Goal: Task Accomplishment & Management: Manage account settings

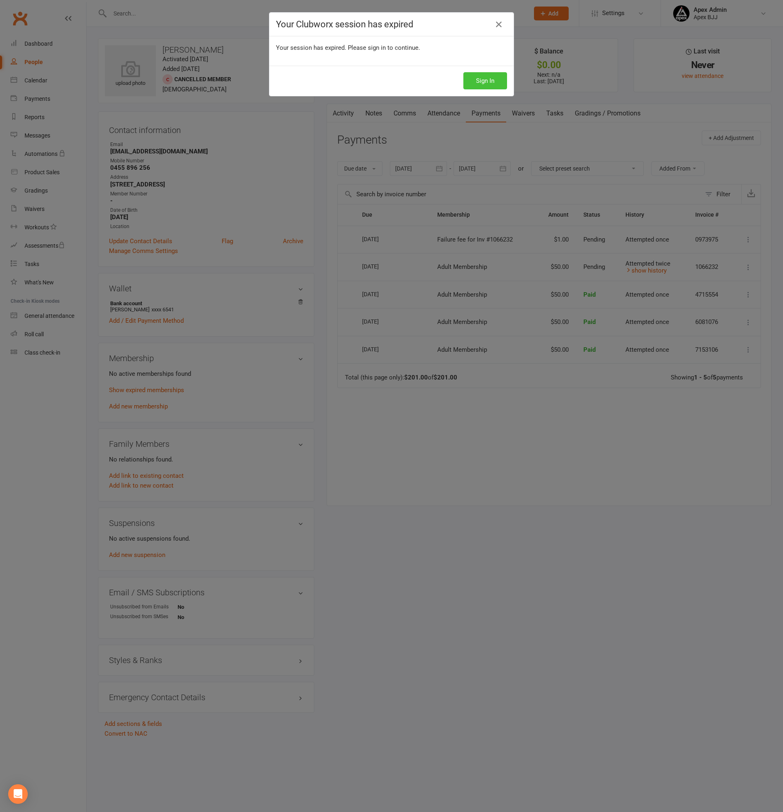
click at [474, 89] on button "Sign In" at bounding box center [485, 80] width 44 height 17
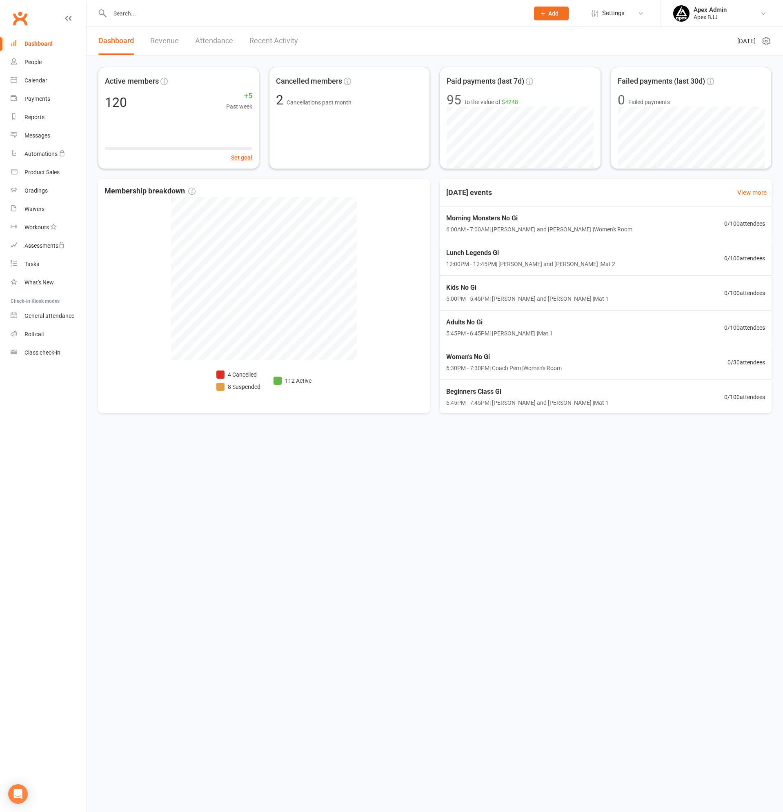
click at [147, 19] on input "text" at bounding box center [315, 13] width 416 height 11
type input "tom"
click at [162, 33] on div "K.khawly@gmail.com" at bounding box center [225, 36] width 127 height 12
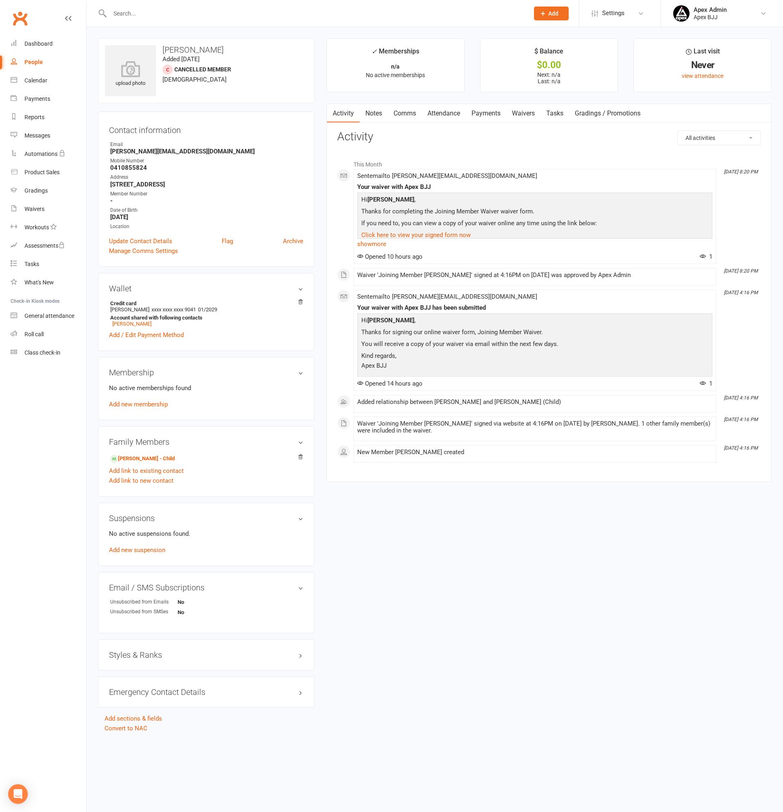
click at [486, 114] on link "Payments" at bounding box center [486, 113] width 40 height 19
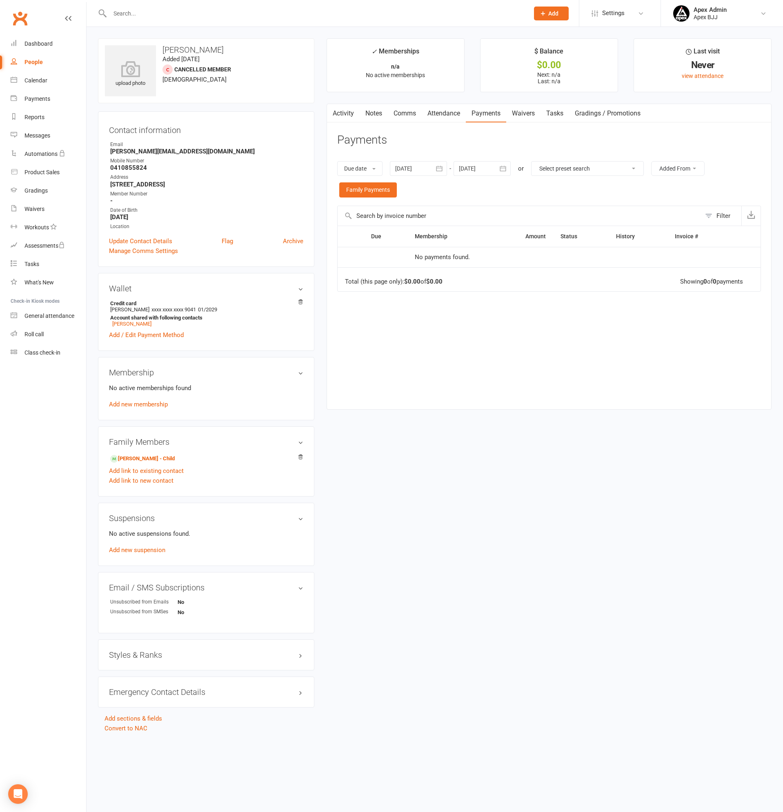
click at [352, 114] on link "Activity" at bounding box center [343, 113] width 33 height 19
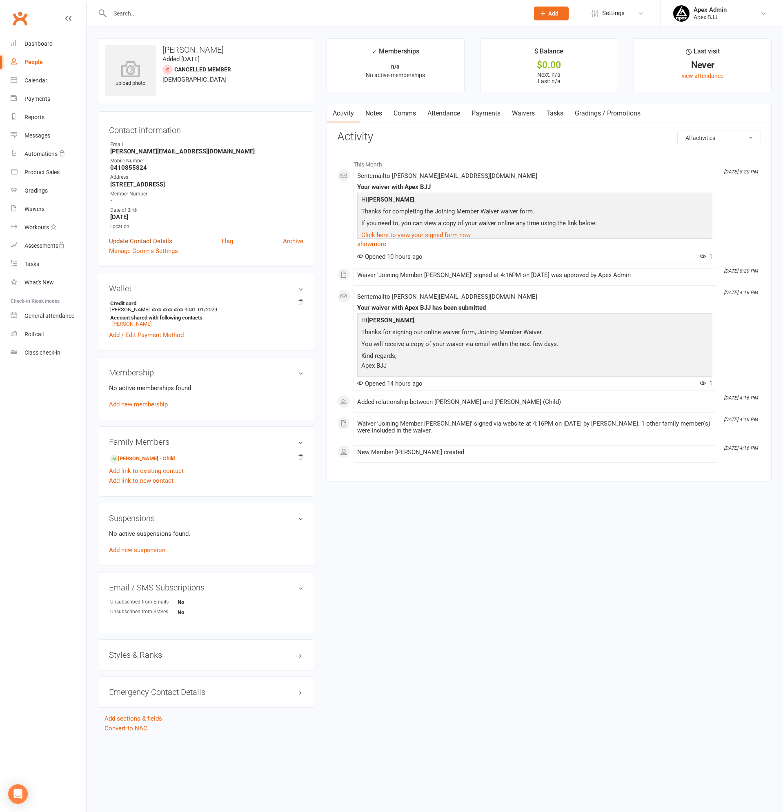
click at [158, 239] on link "Update Contact Details" at bounding box center [140, 241] width 63 height 10
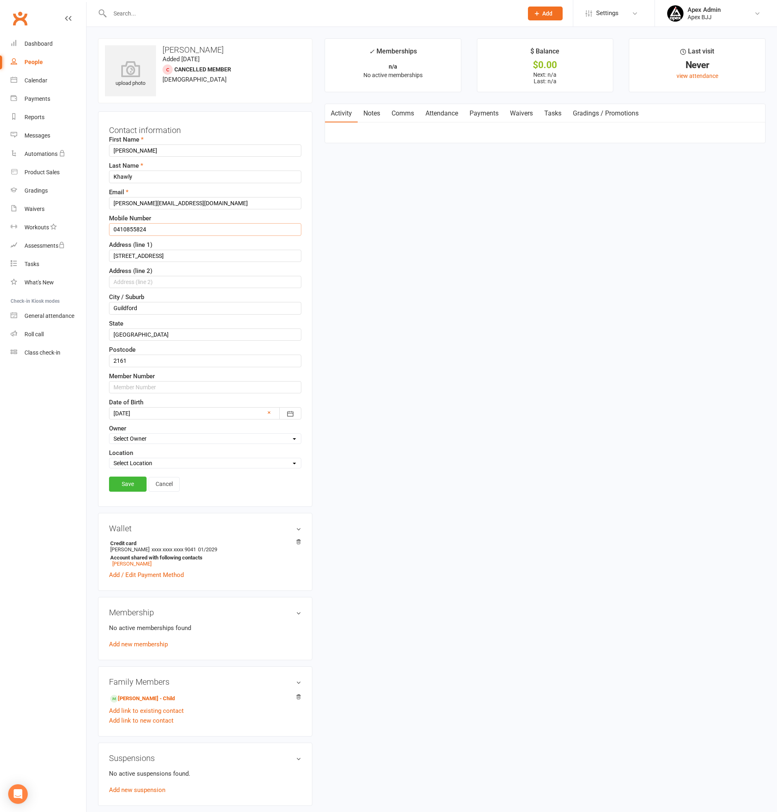
click at [149, 228] on input "0410855824" at bounding box center [205, 229] width 192 height 12
type input "0410 855 824"
click at [139, 255] on input "42 Byron Rd" at bounding box center [205, 256] width 192 height 12
type input "42 Byron Road"
type input "GUILDFORD"
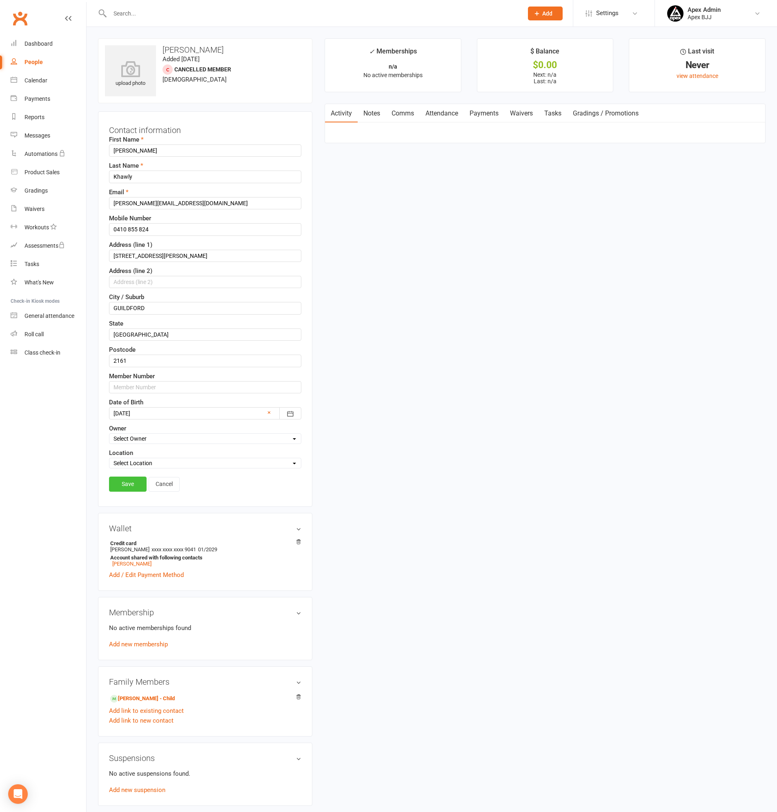
click at [122, 484] on link "Save" at bounding box center [128, 484] width 38 height 15
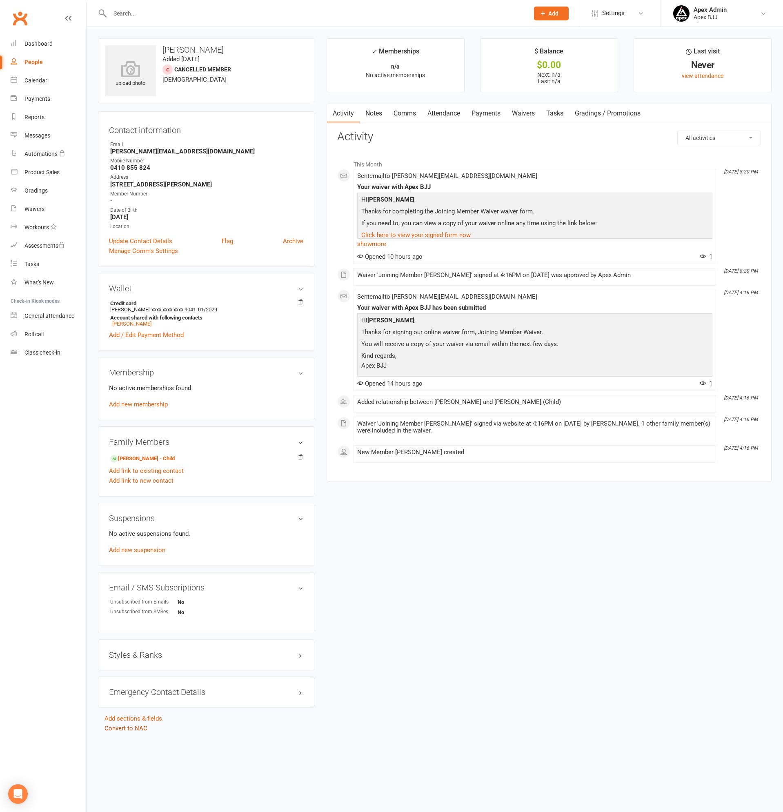
click at [136, 729] on link "Convert to NAC" at bounding box center [126, 728] width 43 height 7
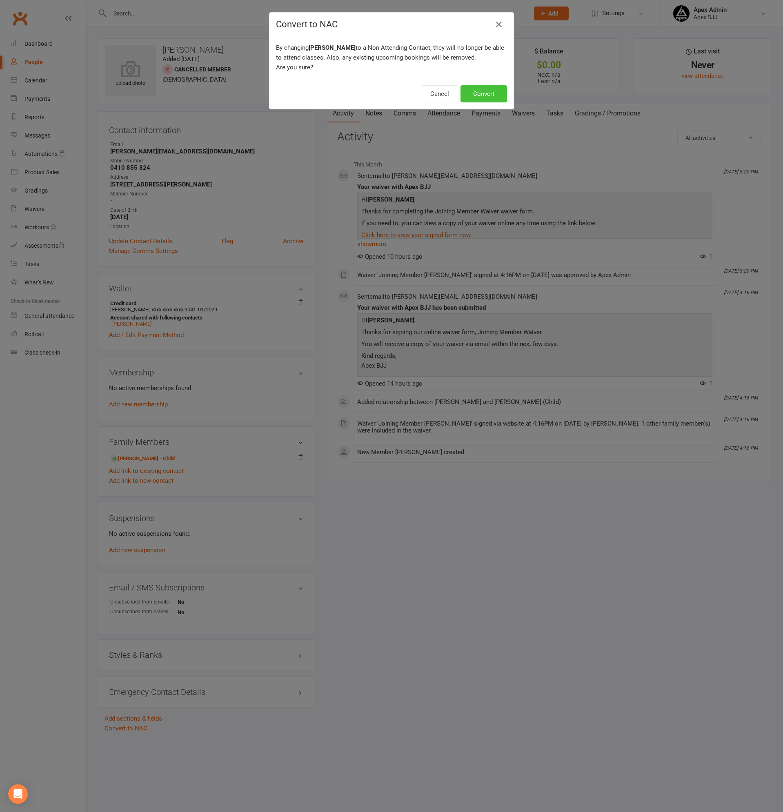
click at [486, 89] on button "Convert" at bounding box center [484, 93] width 47 height 17
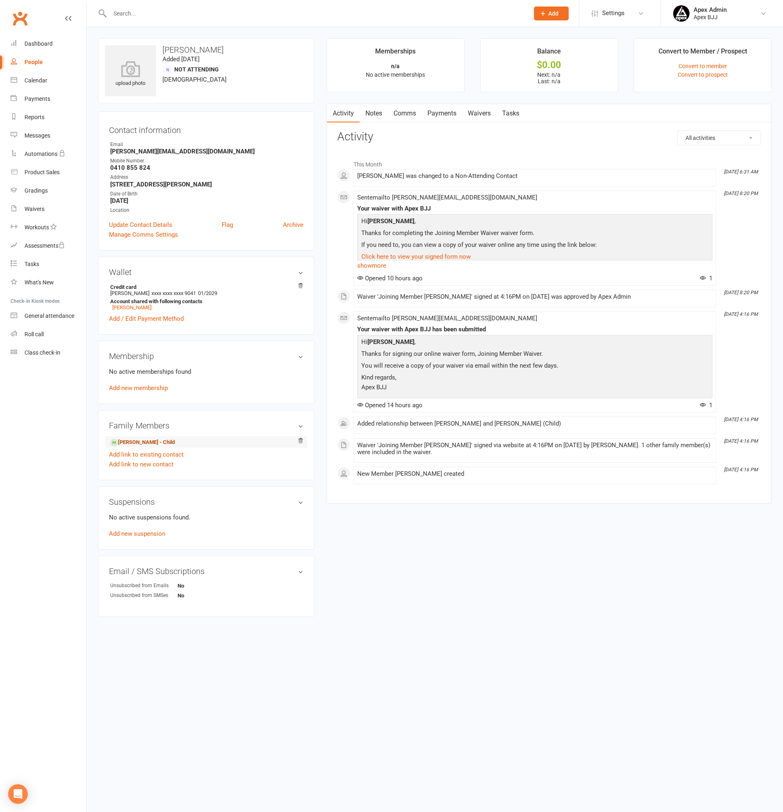
click at [139, 442] on link "Azalea Khawly - Child" at bounding box center [142, 443] width 65 height 9
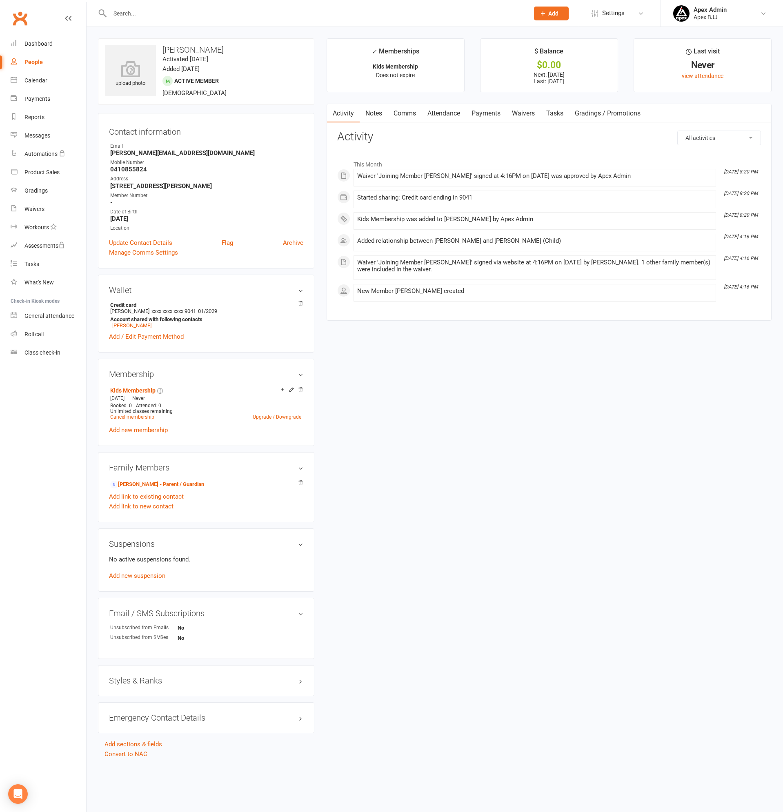
click at [490, 112] on link "Payments" at bounding box center [486, 113] width 40 height 19
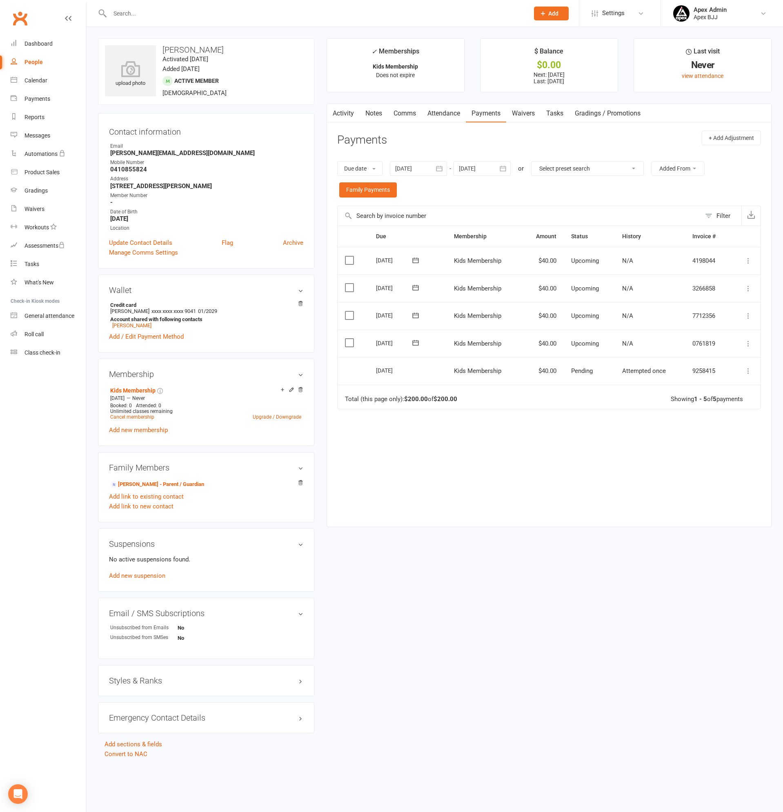
click at [352, 110] on link "Activity" at bounding box center [343, 113] width 33 height 19
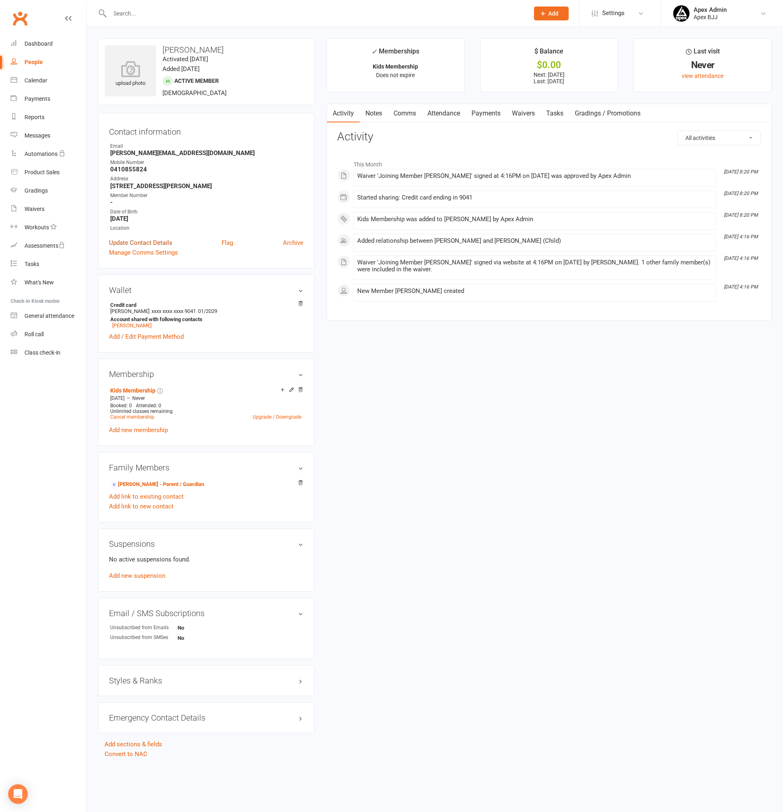
click at [149, 241] on link "Update Contact Details" at bounding box center [140, 243] width 63 height 10
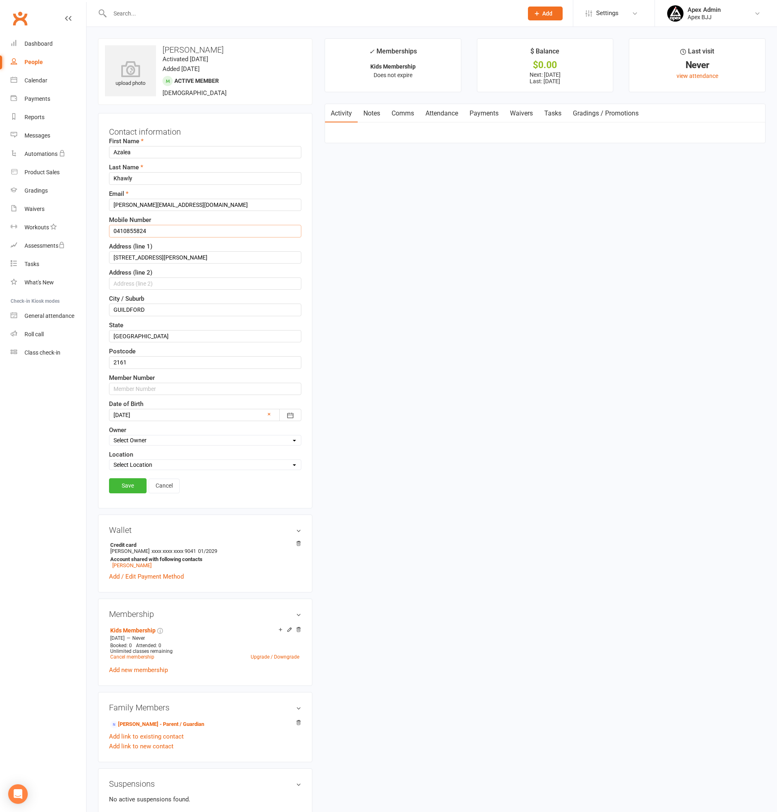
click at [156, 233] on input "0410855824" at bounding box center [205, 231] width 192 height 12
type input "0410 855 824"
click at [125, 488] on link "Save" at bounding box center [128, 486] width 38 height 15
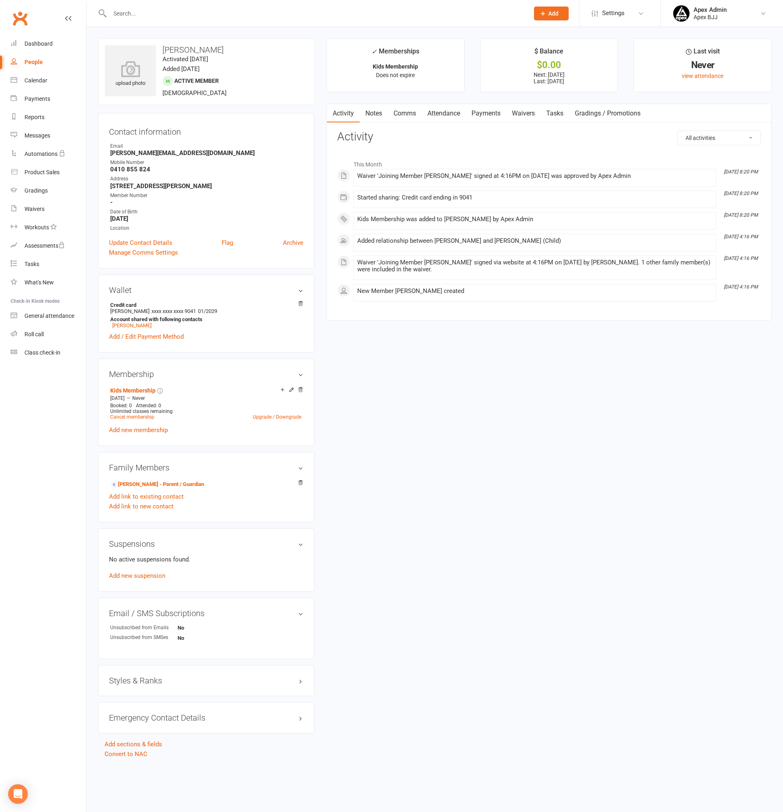
click at [176, 12] on input "text" at bounding box center [315, 13] width 416 height 11
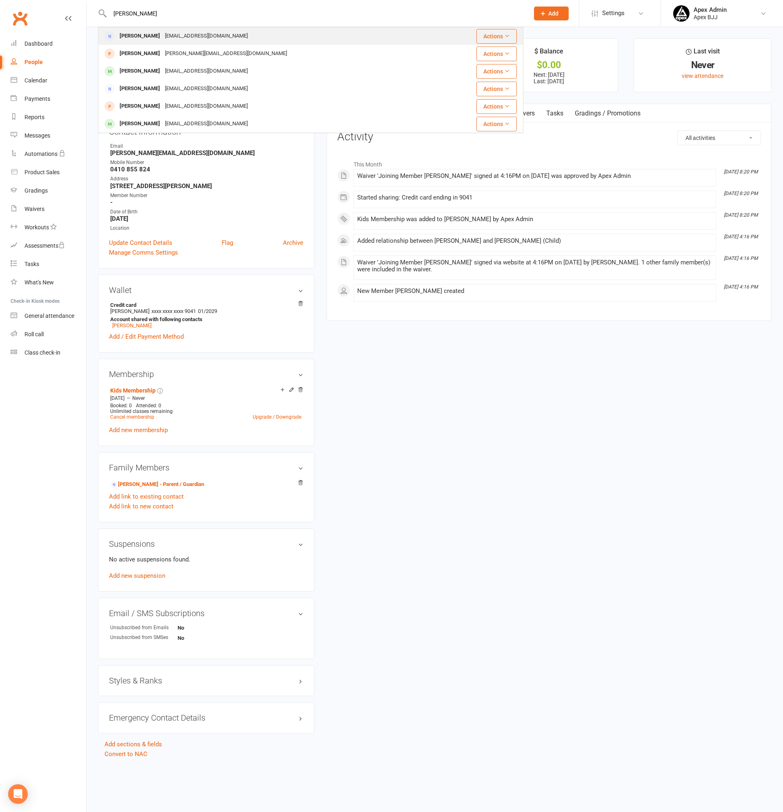
type input "JESSICA"
click at [177, 35] on div "Jessicagebrael@gmail.com" at bounding box center [206, 36] width 88 height 12
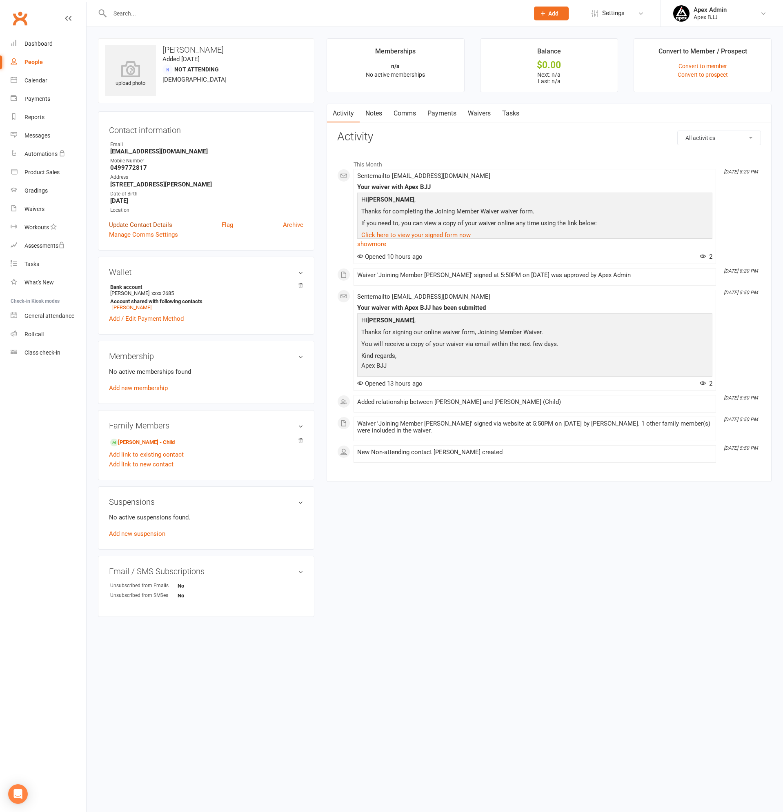
click at [143, 224] on link "Update Contact Details" at bounding box center [140, 225] width 63 height 10
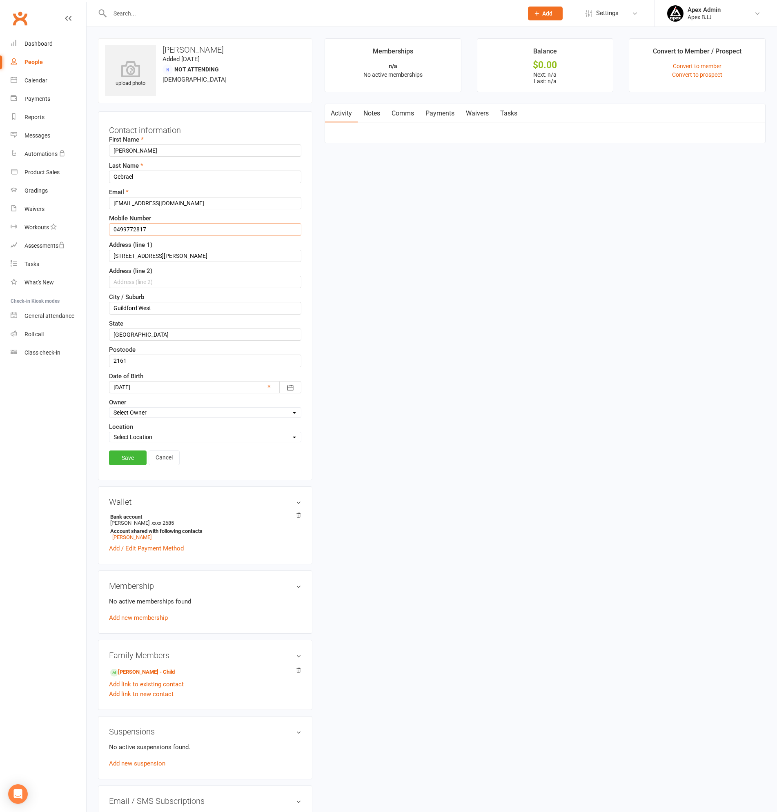
click at [169, 228] on input "0499772817" at bounding box center [205, 229] width 192 height 12
type input "0499 772 817"
click at [149, 255] on input "5 Johnstone street" at bounding box center [205, 256] width 192 height 12
type input "5 Johnstone Street"
drag, startPoint x: 169, startPoint y: 310, endPoint x: 56, endPoint y: 289, distance: 114.9
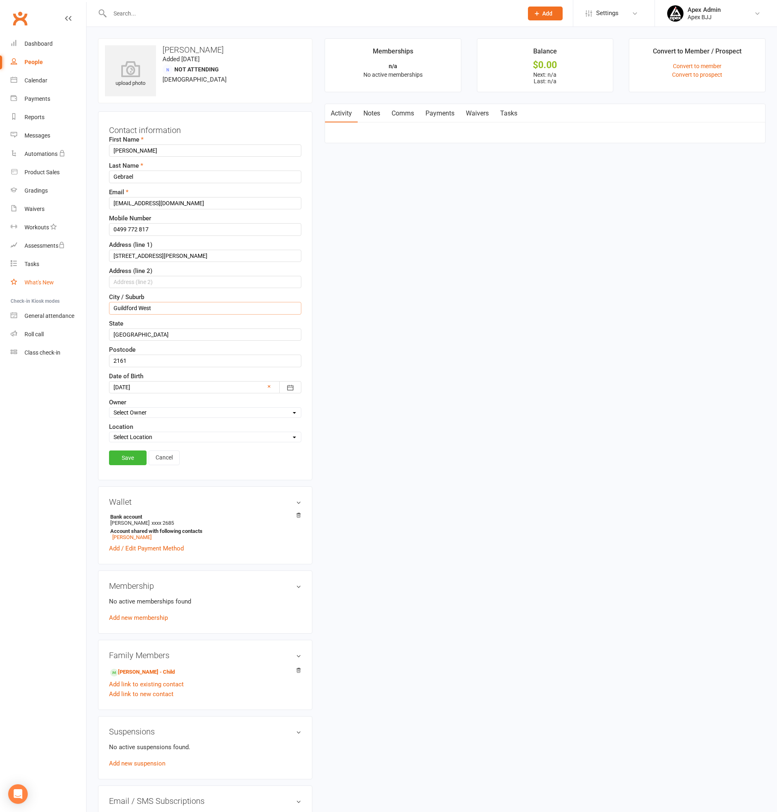
click at [56, 289] on ui-view "Prospect Member Non-attending contact Class / event Appointment Grading event T…" at bounding box center [388, 443] width 777 height 882
type input "GUILDFORD WEST"
click at [137, 460] on link "Save" at bounding box center [128, 458] width 38 height 15
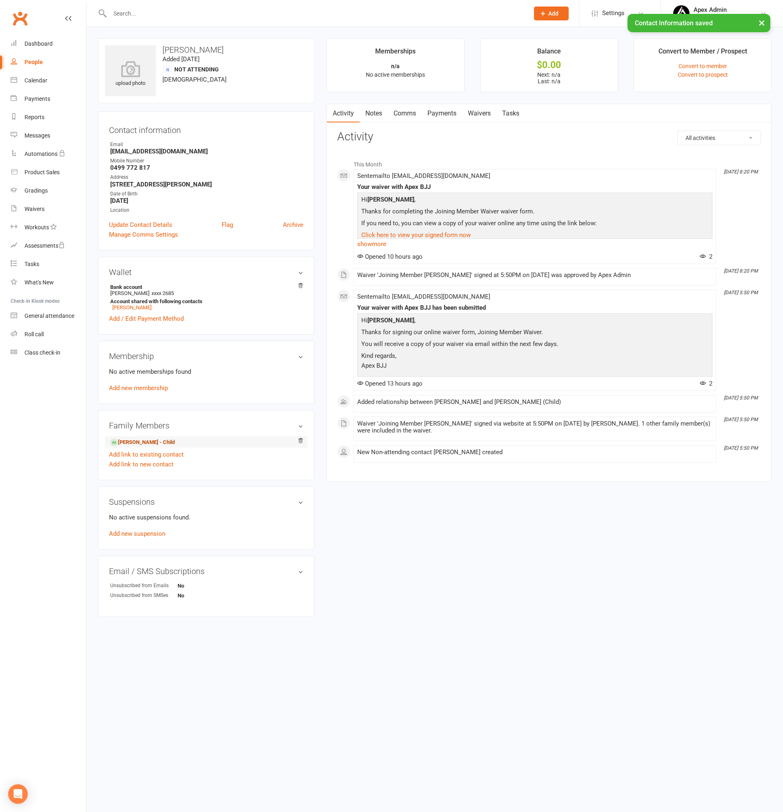
click at [147, 441] on link "Bob Gebrael - Child" at bounding box center [142, 443] width 65 height 9
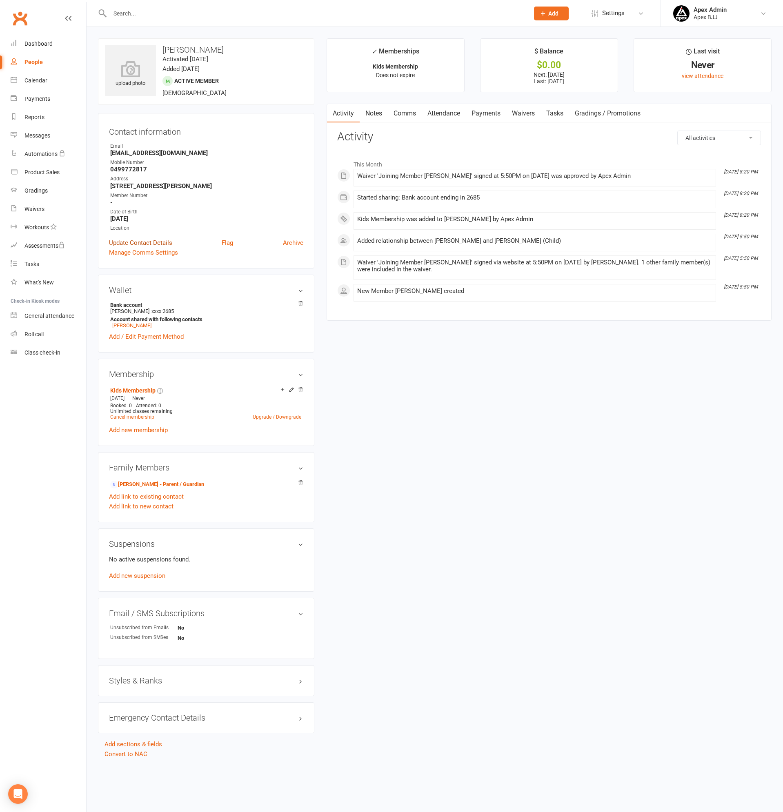
click at [145, 240] on link "Update Contact Details" at bounding box center [140, 243] width 63 height 10
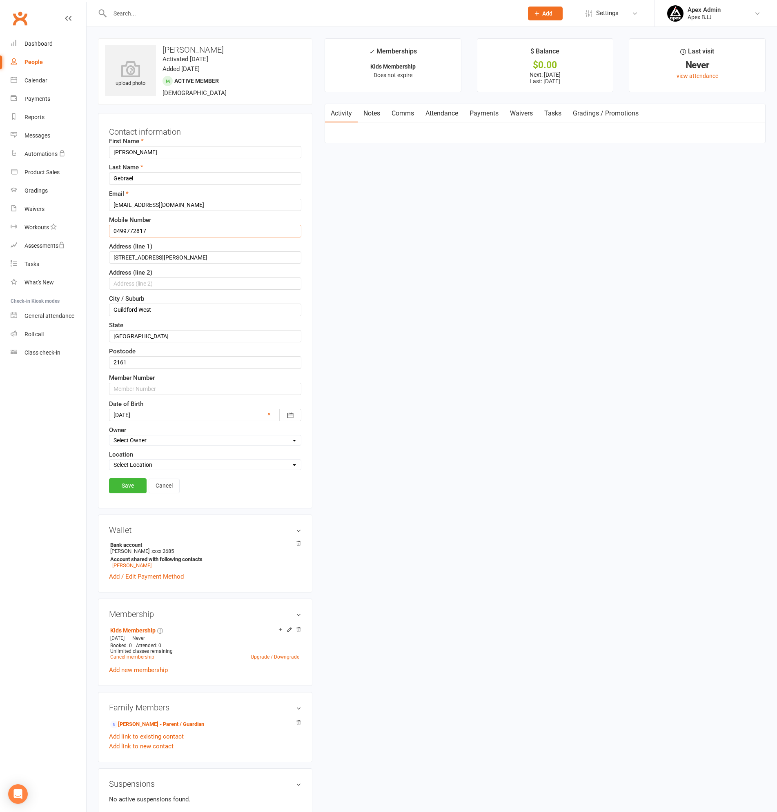
click at [149, 230] on input "0499772817" at bounding box center [205, 231] width 192 height 12
type input "0499 772 817"
click at [147, 258] on input "5 Johnstone street" at bounding box center [205, 258] width 192 height 12
type input "5 Johnstone Street"
drag, startPoint x: 111, startPoint y: 300, endPoint x: 80, endPoint y: 297, distance: 30.8
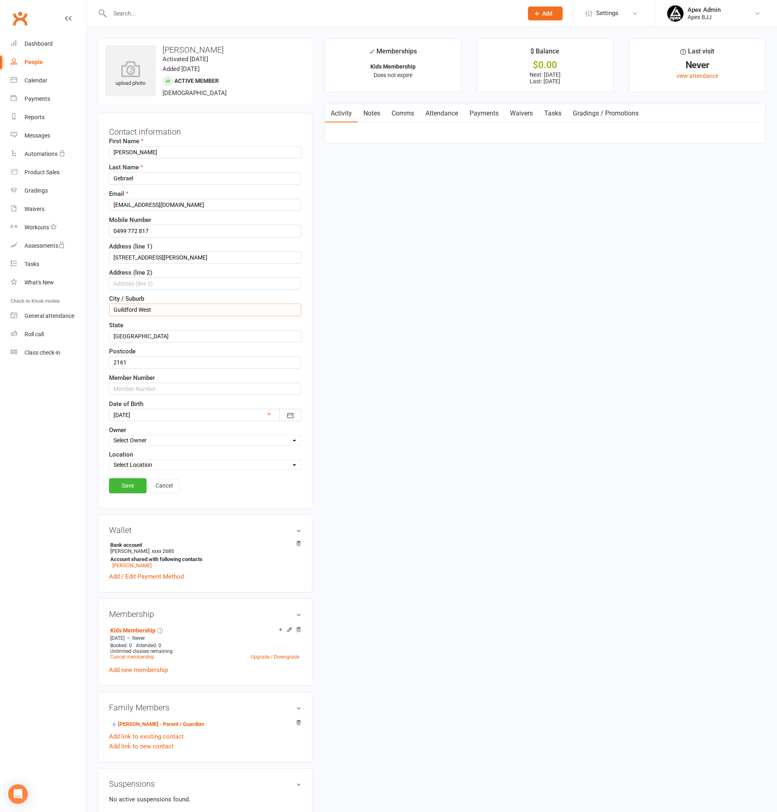
click at [80, 297] on ui-view "Prospect Member Non-attending contact Class / event Appointment Grading event T…" at bounding box center [388, 511] width 777 height 1018
type input "GUILDFORD WEST"
click at [140, 489] on link "Save" at bounding box center [128, 486] width 38 height 15
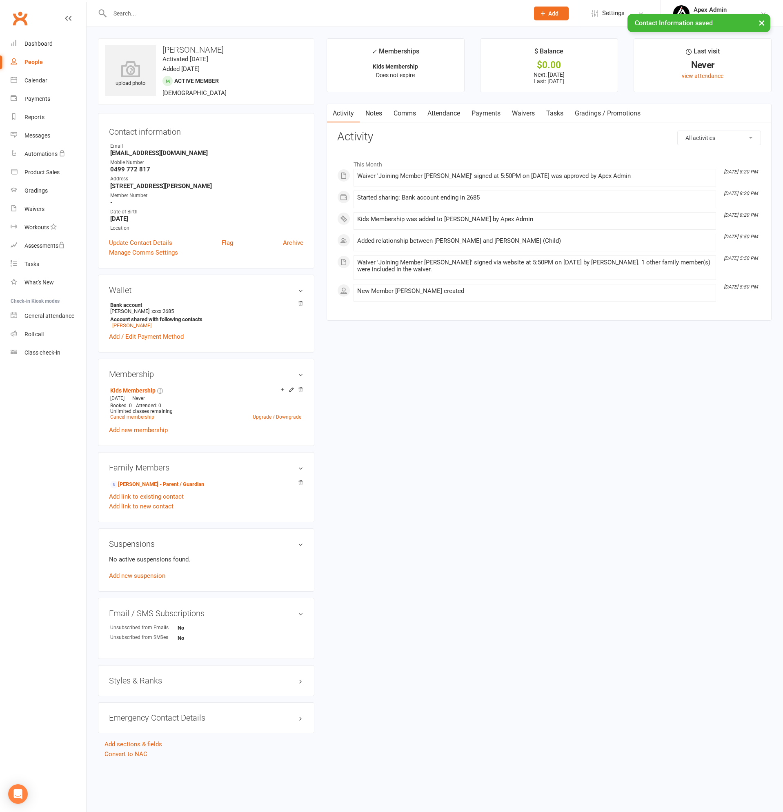
click at [490, 114] on link "Payments" at bounding box center [486, 113] width 40 height 19
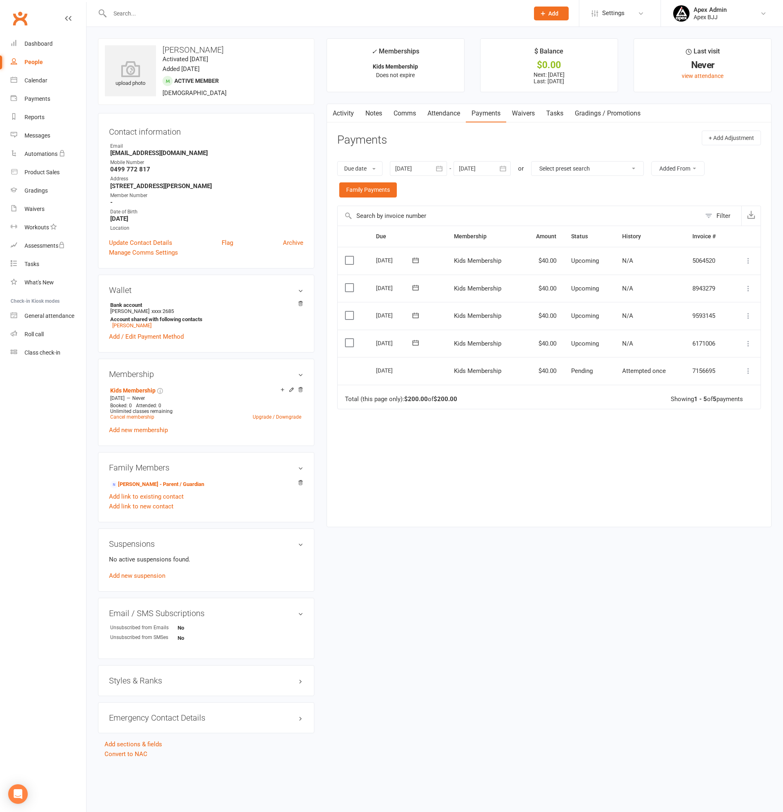
click at [138, 11] on input "text" at bounding box center [315, 13] width 416 height 11
type input "y"
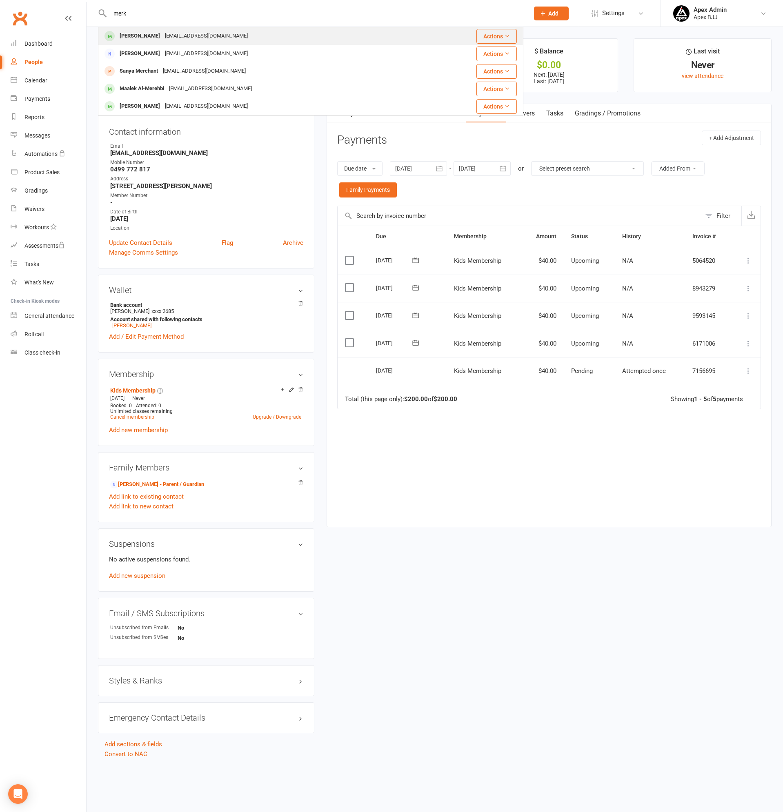
type input "merk"
click at [178, 36] on div "mertcan_saklak@icloud.com" at bounding box center [206, 36] width 88 height 12
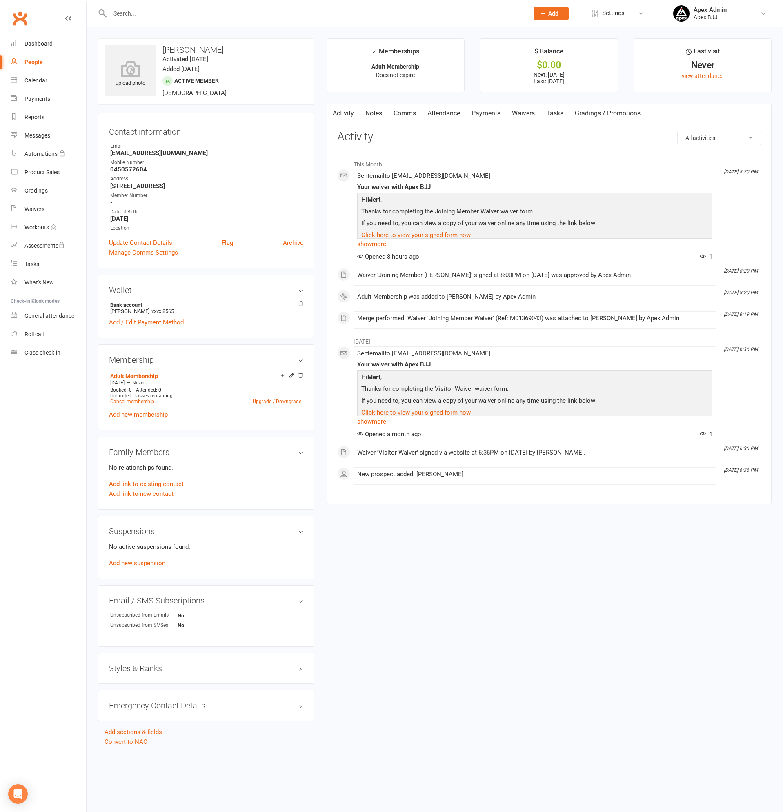
click at [490, 114] on link "Payments" at bounding box center [486, 113] width 40 height 19
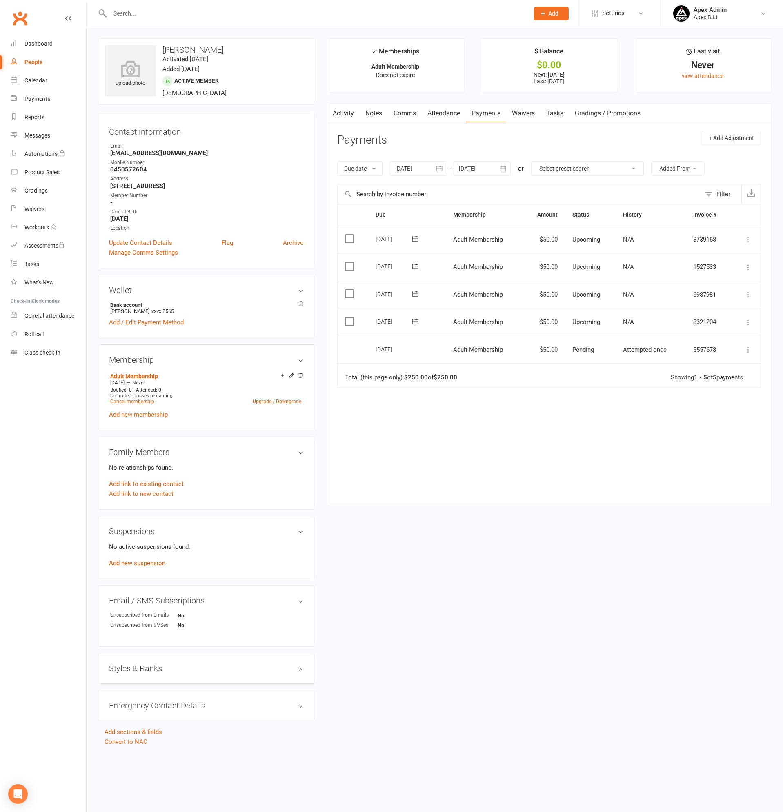
click at [345, 112] on link "Activity" at bounding box center [343, 113] width 33 height 19
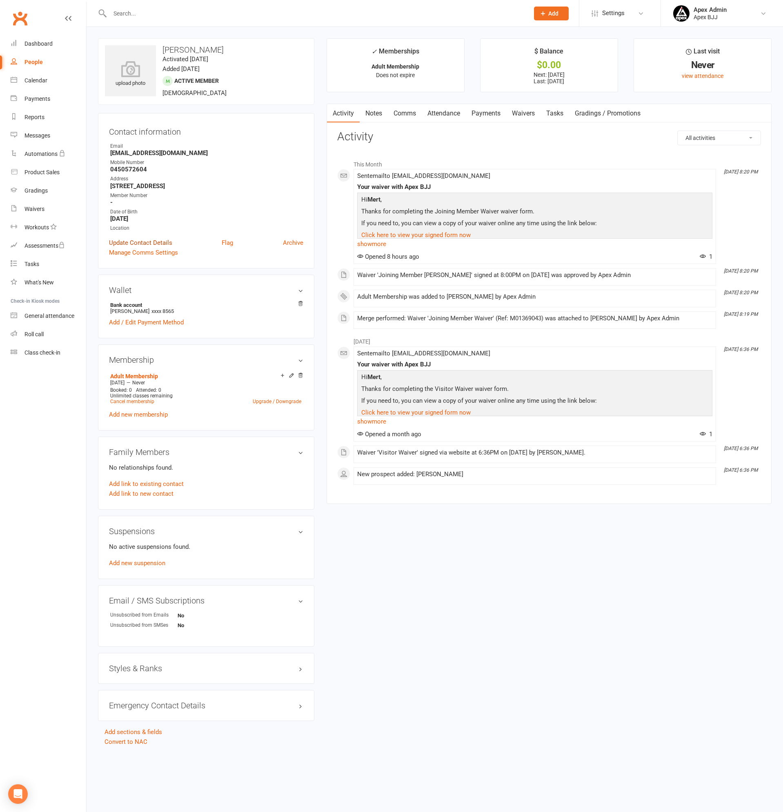
click at [138, 243] on link "Update Contact Details" at bounding box center [140, 243] width 63 height 10
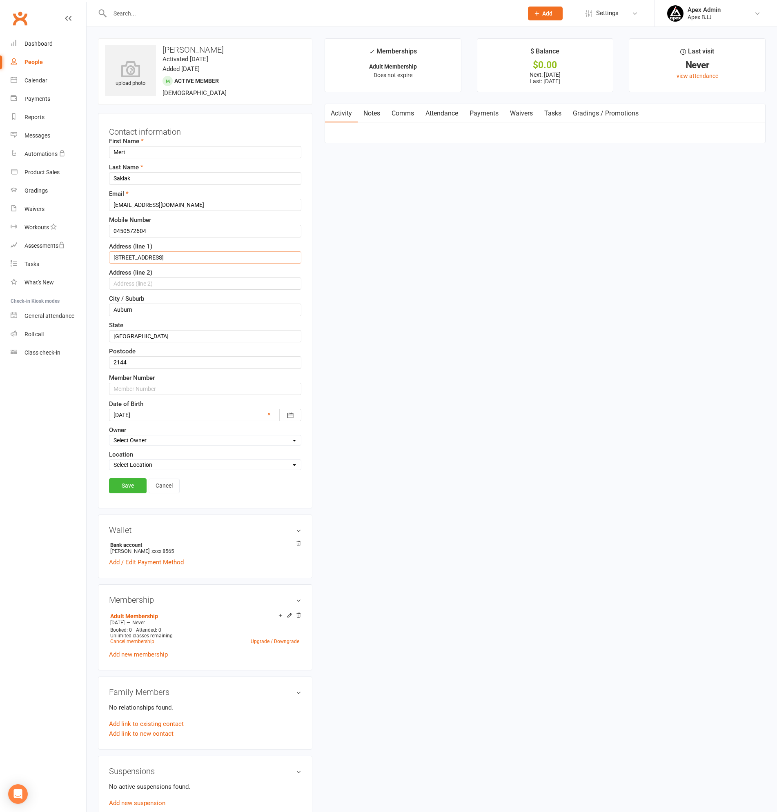
click at [142, 255] on input "5 Raglan Rd" at bounding box center [205, 258] width 192 height 12
type input "5 Raglan Road"
drag, startPoint x: 136, startPoint y: 309, endPoint x: 97, endPoint y: 308, distance: 39.6
click at [97, 308] on div "upload photo Mert Saklak Activated 13 October, 2025 Added 15 September, 2025 Ac…" at bounding box center [205, 512] width 227 height 948
type input "AUBURN"
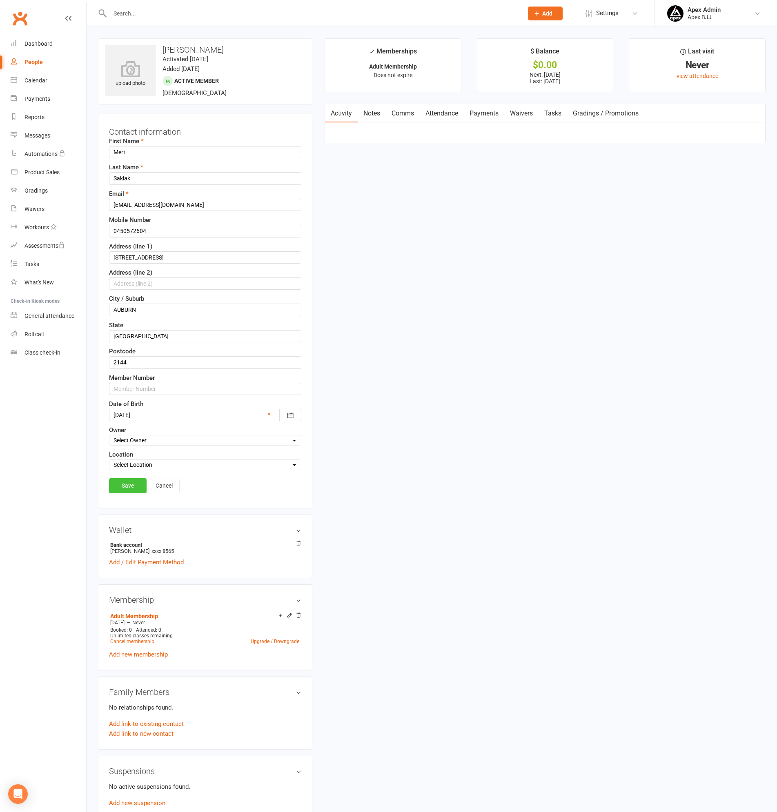
click at [137, 487] on link "Save" at bounding box center [128, 486] width 38 height 15
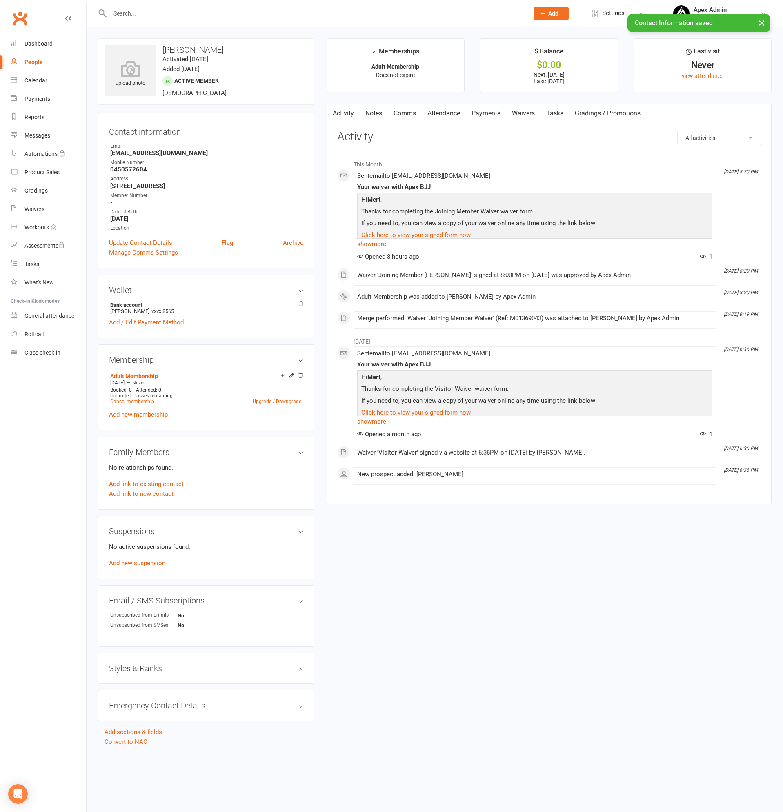
click at [29, 58] on link "People" at bounding box center [49, 62] width 76 height 18
select select "100"
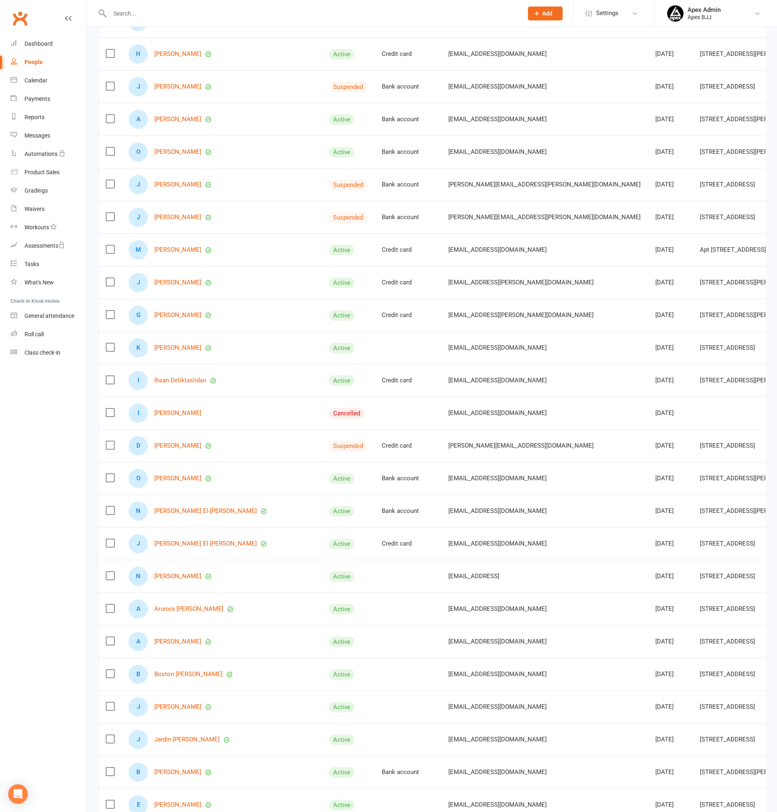
scroll to position [531, 0]
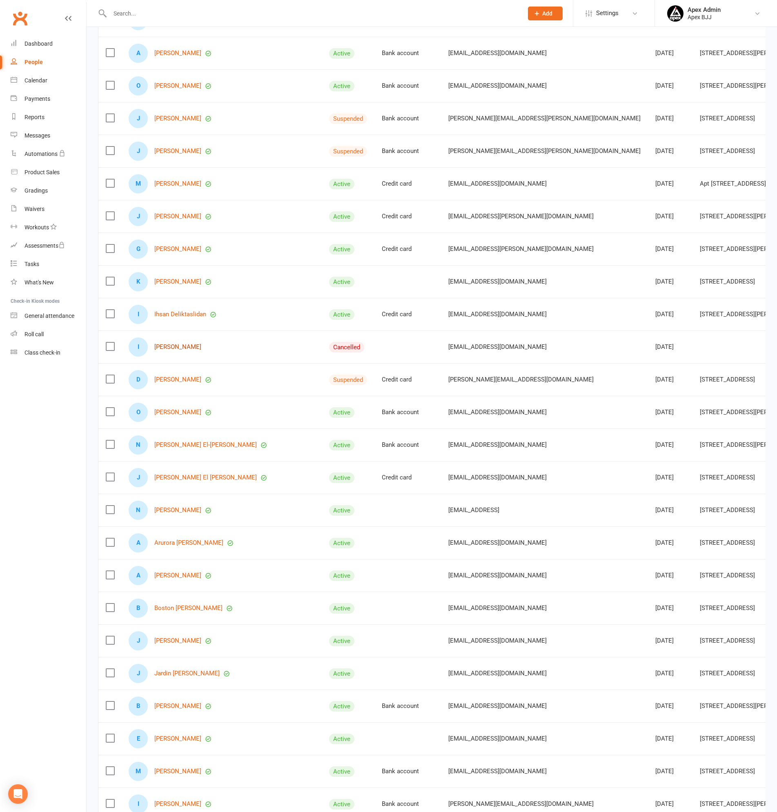
click at [182, 346] on link "Isaiah Douoihy" at bounding box center [177, 347] width 47 height 7
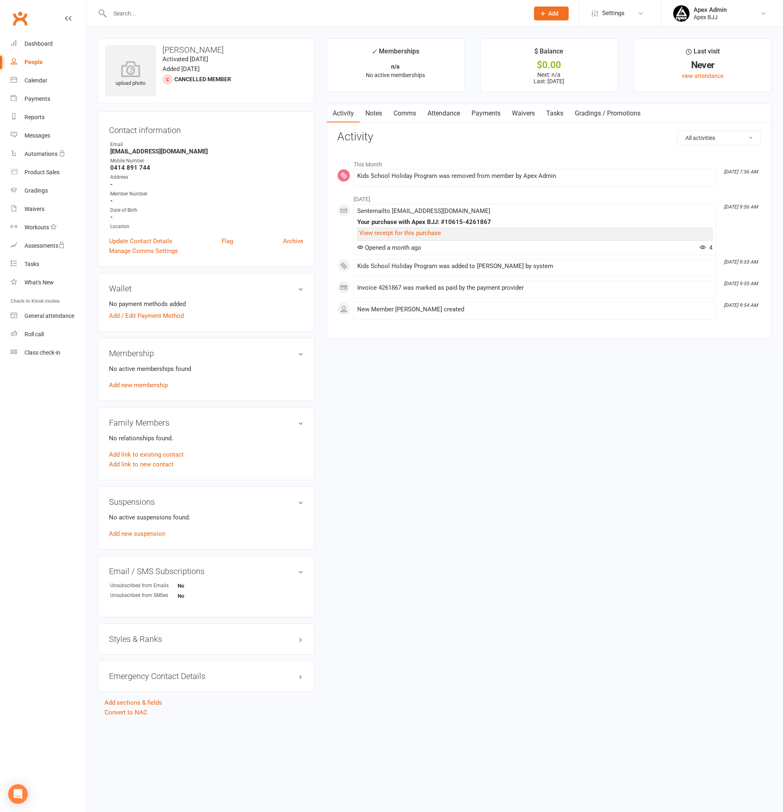
click at [496, 114] on link "Payments" at bounding box center [486, 113] width 40 height 19
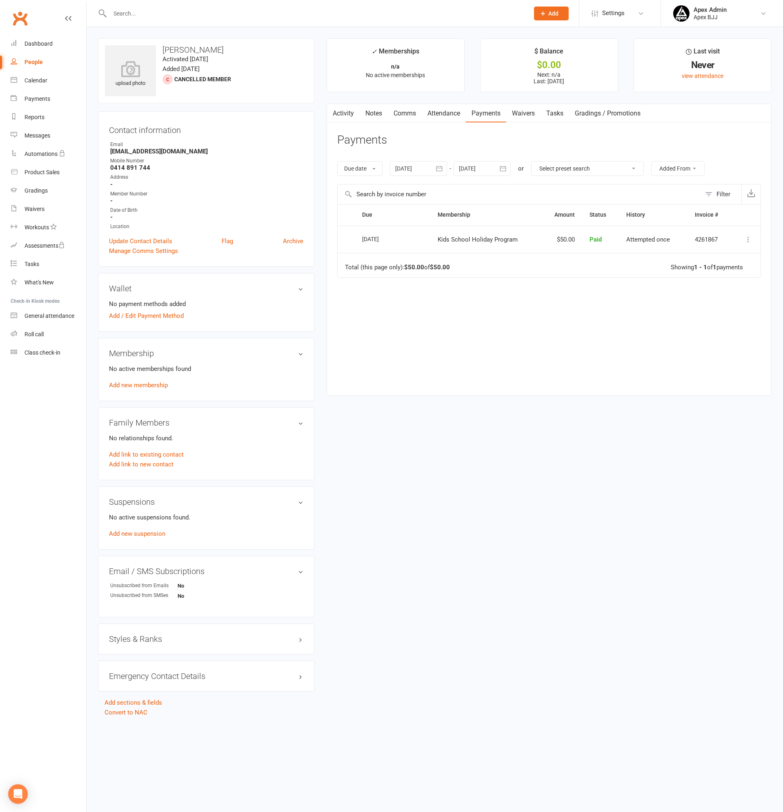
click at [342, 110] on link "Activity" at bounding box center [343, 113] width 33 height 19
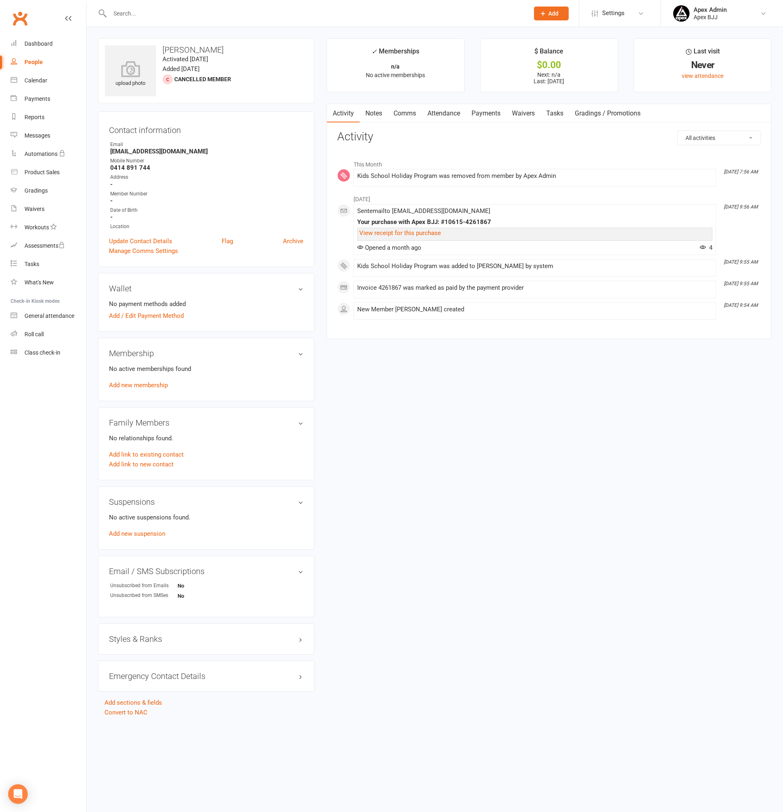
click at [46, 63] on link "People" at bounding box center [49, 62] width 76 height 18
select select "100"
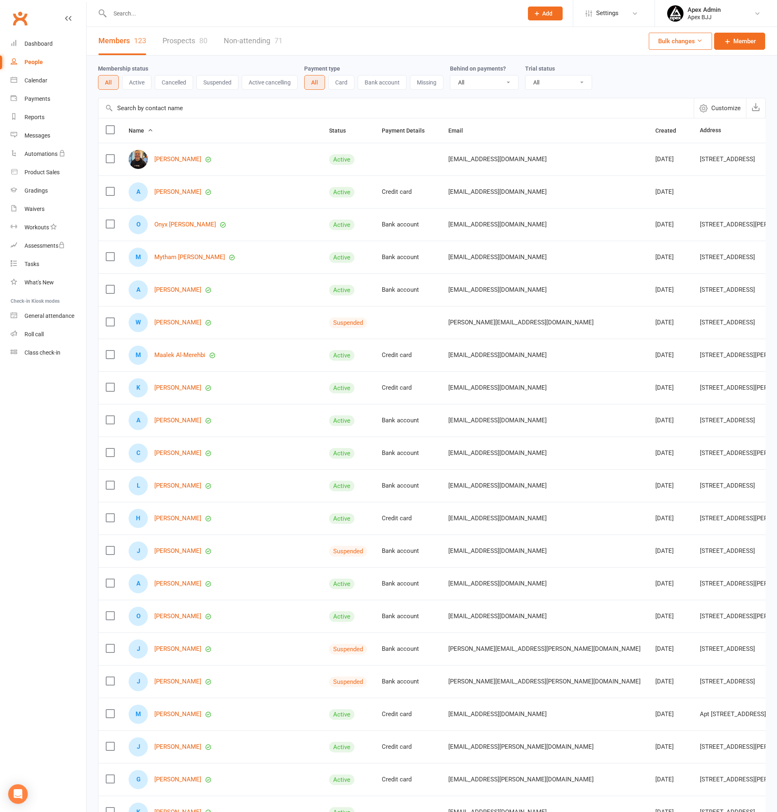
click at [162, 16] on input "text" at bounding box center [312, 13] width 410 height 11
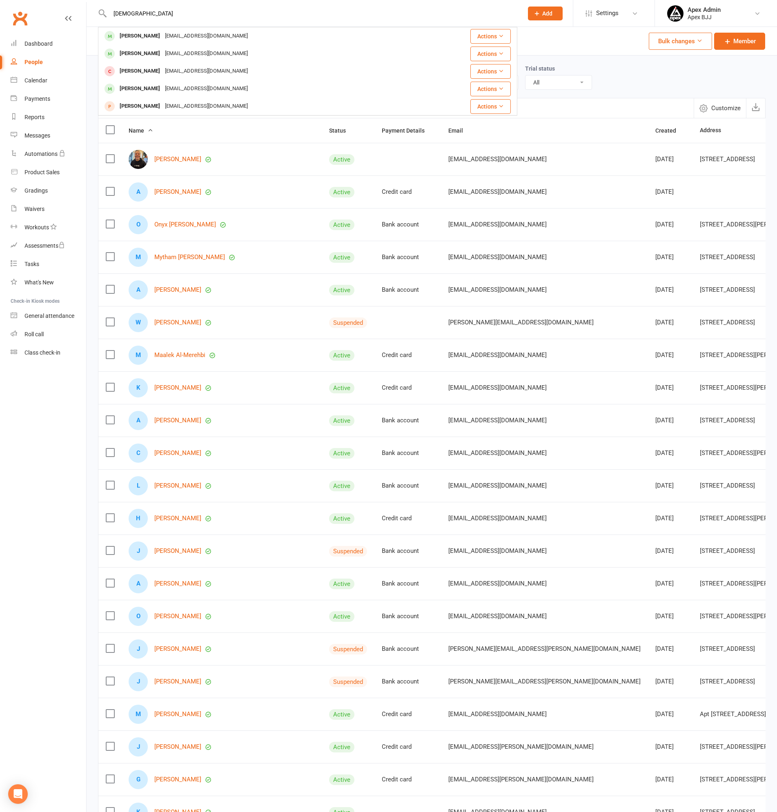
drag, startPoint x: 154, startPoint y: 15, endPoint x: 111, endPoint y: 11, distance: 43.4
click at [111, 11] on input "isaiah" at bounding box center [312, 13] width 410 height 11
type input "t"
type input "isaiah"
click at [140, 67] on div "Isaiah Douoihy" at bounding box center [139, 71] width 45 height 12
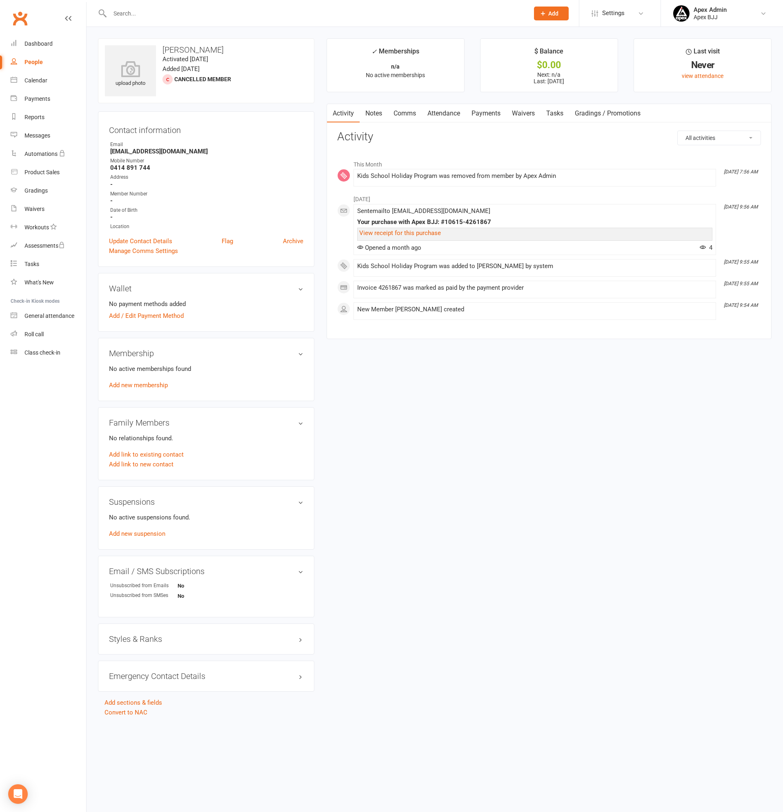
click at [484, 115] on link "Payments" at bounding box center [486, 113] width 40 height 19
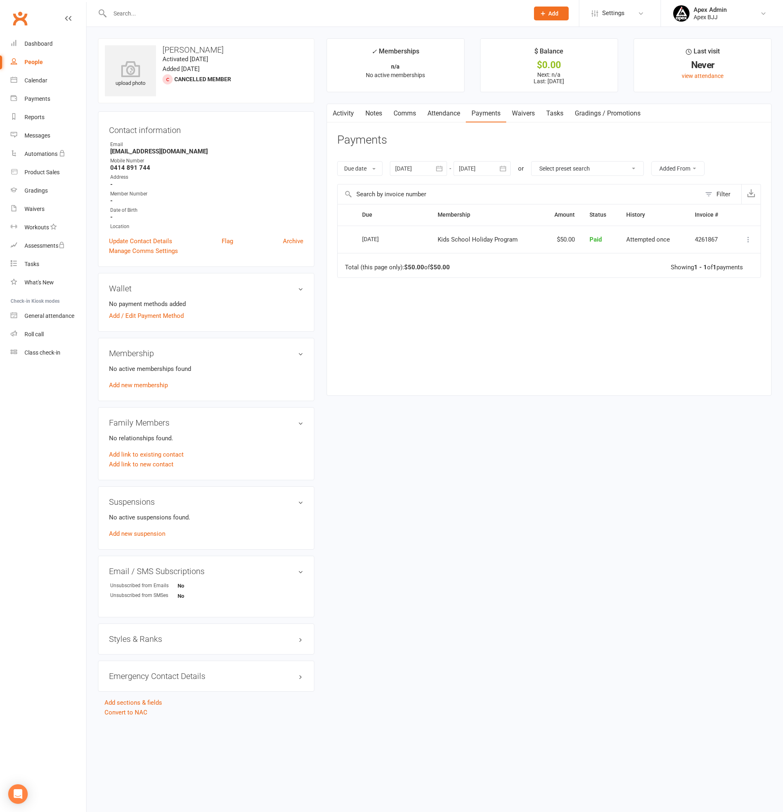
click at [357, 119] on link "Activity" at bounding box center [343, 113] width 33 height 19
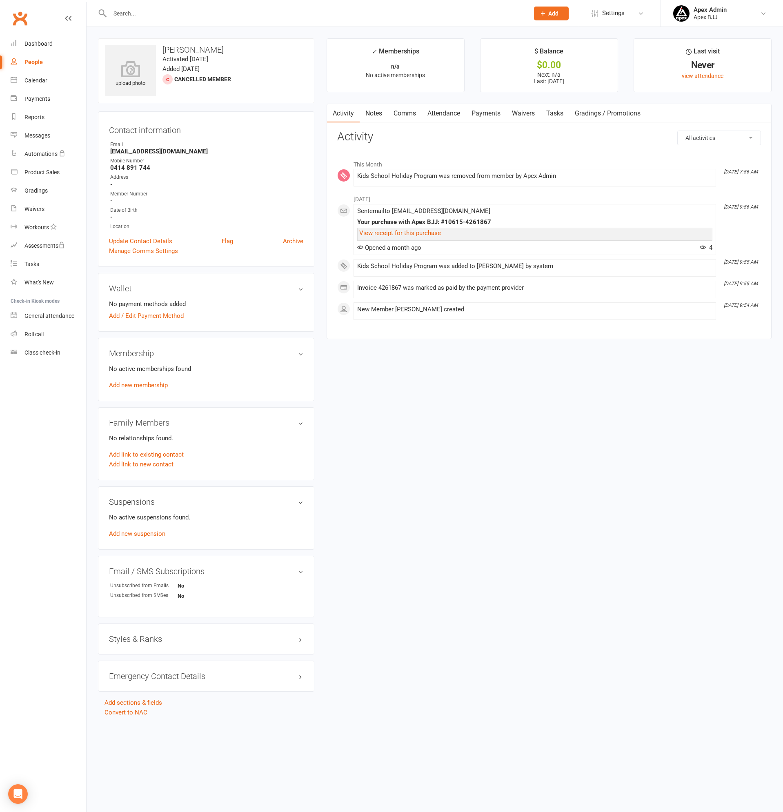
click at [32, 60] on div "People" at bounding box center [33, 62] width 18 height 7
select select "100"
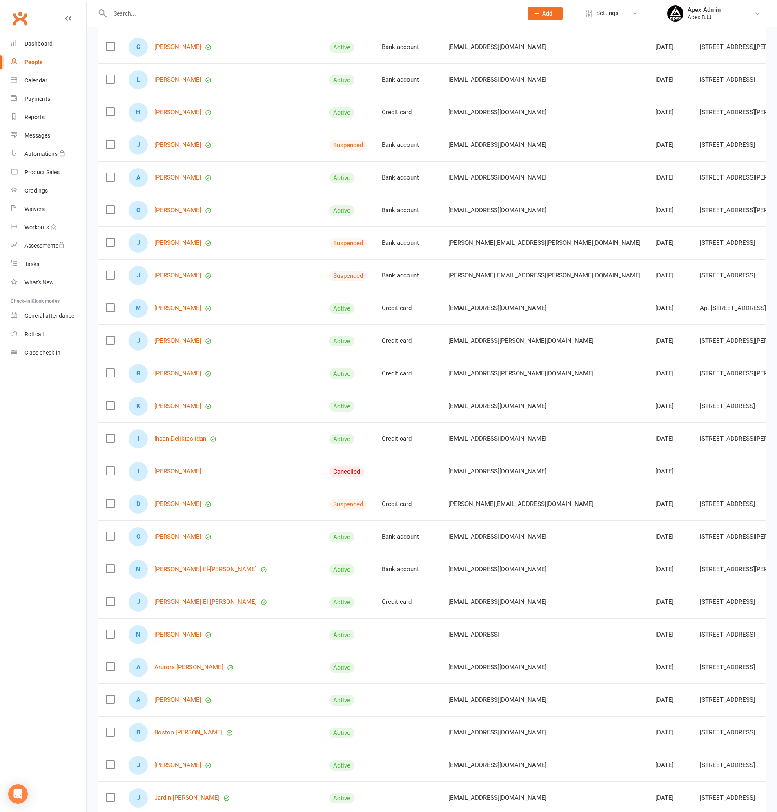
scroll to position [408, 0]
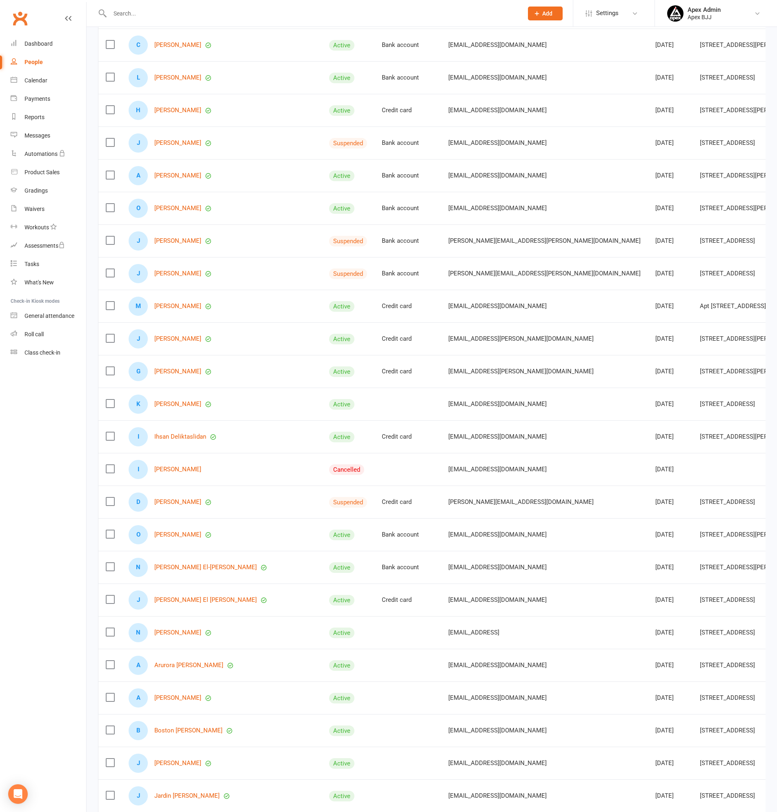
click at [113, 470] on label at bounding box center [110, 469] width 8 height 8
click at [113, 465] on input "checkbox" at bounding box center [110, 465] width 8 height 0
click at [586, 792] on icon "button" at bounding box center [586, 793] width 6 height 6
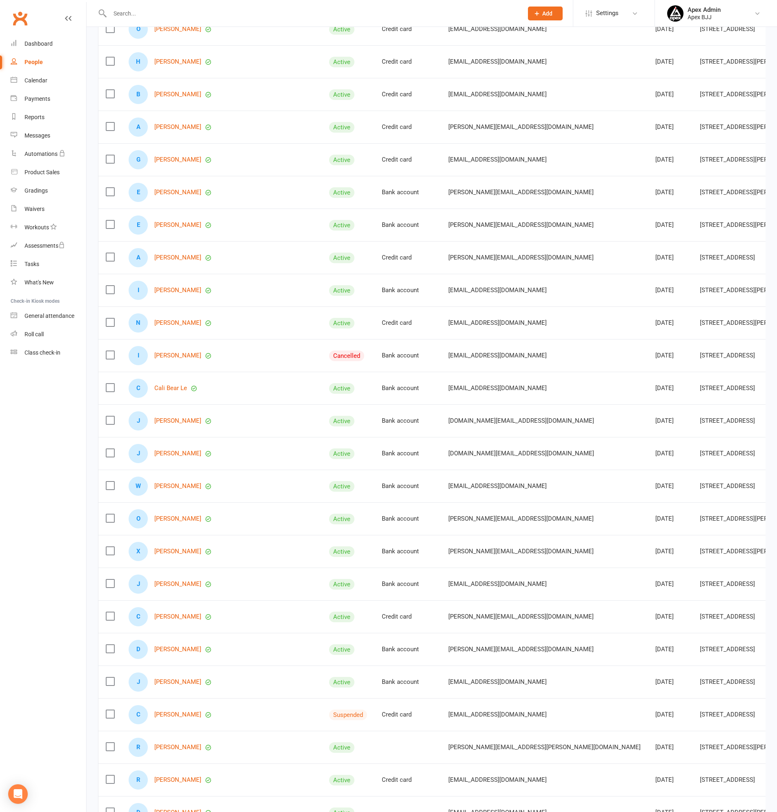
scroll to position [1960, 0]
click at [178, 354] on link "[PERSON_NAME]" at bounding box center [177, 355] width 47 height 7
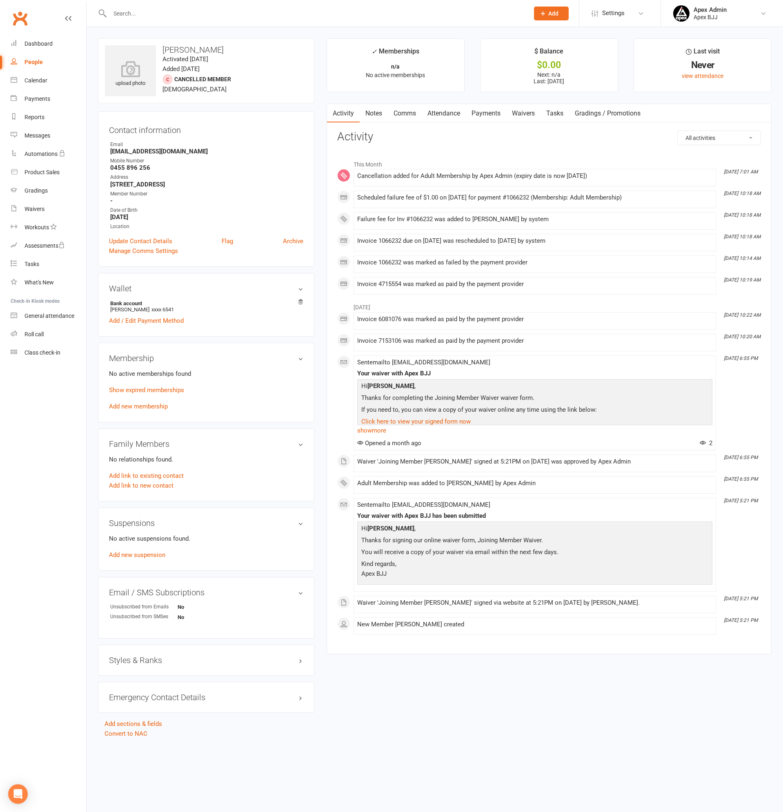
click at [490, 111] on link "Payments" at bounding box center [486, 113] width 40 height 19
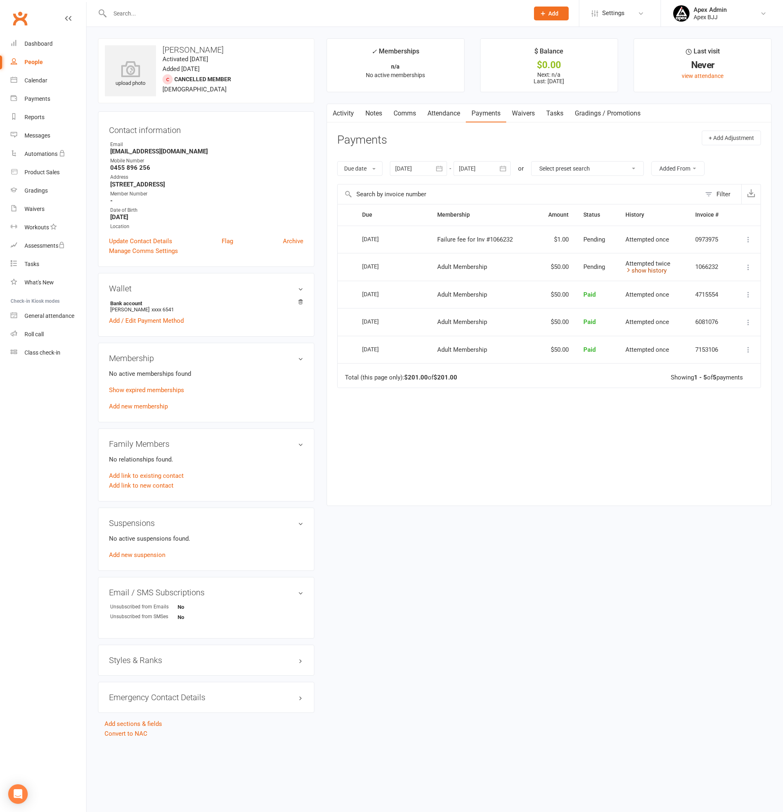
click at [639, 268] on link "show history" at bounding box center [645, 270] width 41 height 7
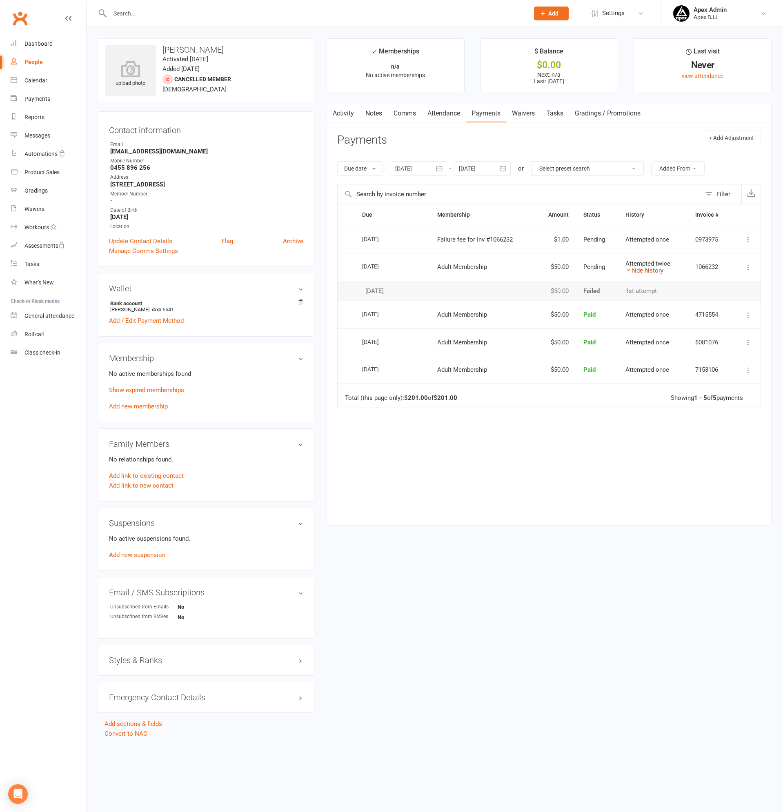
click at [639, 268] on link "hide history" at bounding box center [644, 270] width 38 height 7
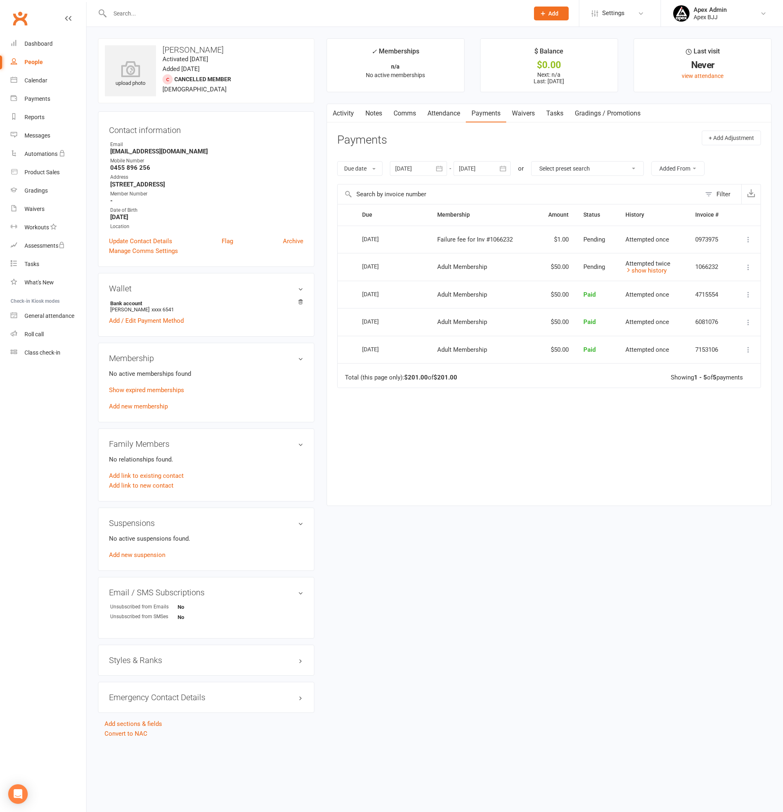
click at [31, 59] on div "People" at bounding box center [33, 62] width 18 height 7
select select "100"
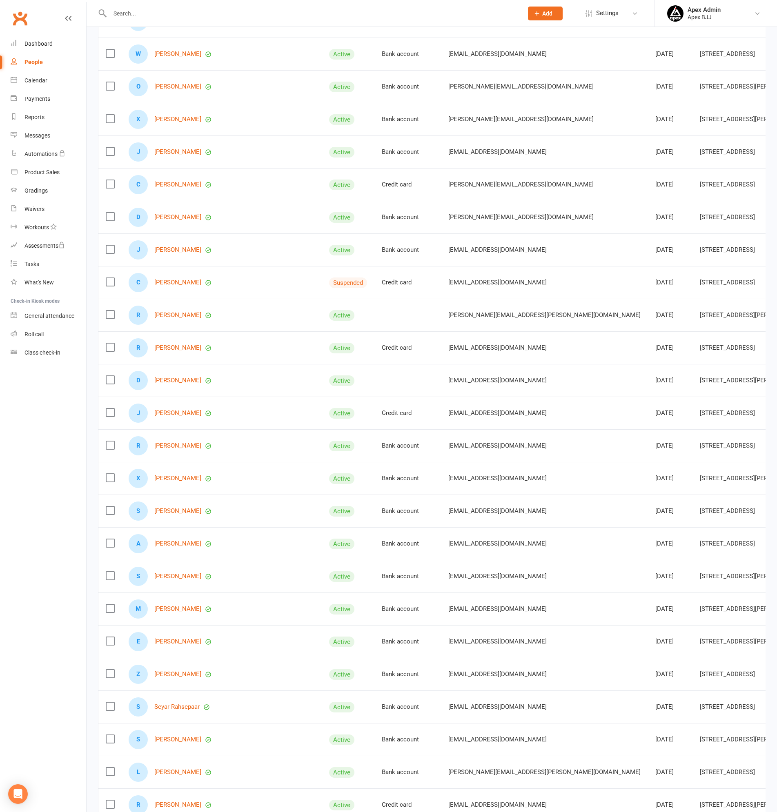
scroll to position [2390, 0]
